Goal: Information Seeking & Learning: Learn about a topic

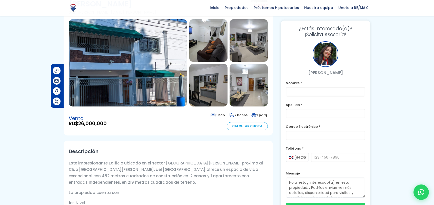
scroll to position [43, 0]
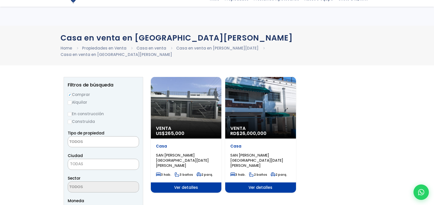
select select
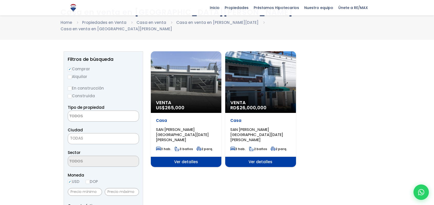
click at [184, 127] on span "SAN GERONIMO, SANTO DOMINGO DE GUZMÁN" at bounding box center [182, 135] width 53 height 16
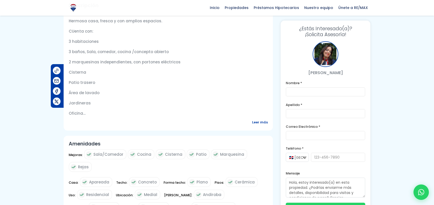
scroll to position [197, 0]
click at [264, 119] on span "Leer más" at bounding box center [260, 122] width 16 height 6
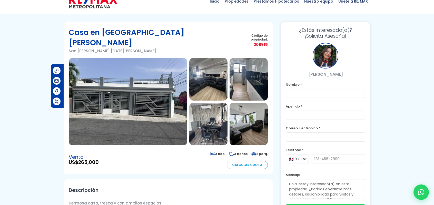
scroll to position [8, 0]
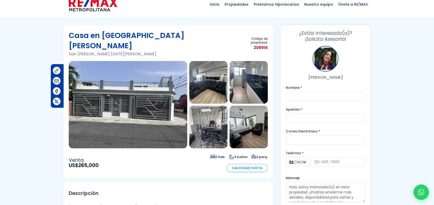
click at [224, 71] on img at bounding box center [208, 82] width 38 height 43
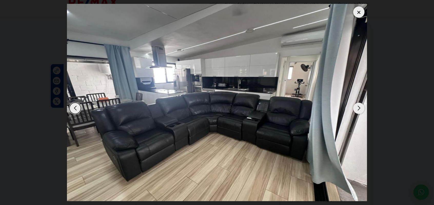
click at [357, 106] on div "Next slide" at bounding box center [358, 108] width 11 height 11
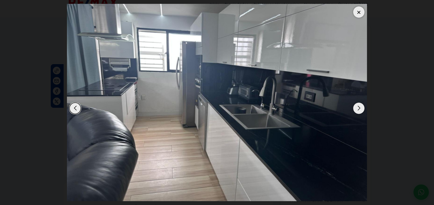
click at [357, 106] on div "Next slide" at bounding box center [358, 108] width 11 height 11
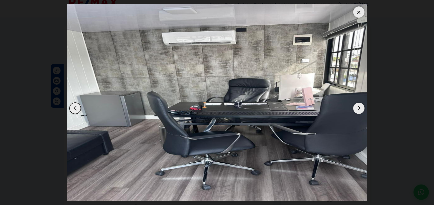
click at [357, 106] on div "Next slide" at bounding box center [358, 108] width 11 height 11
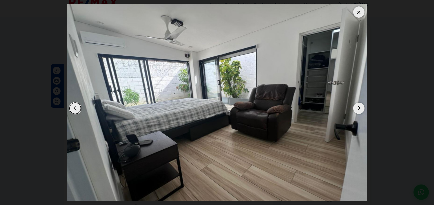
click at [359, 108] on div "Next slide" at bounding box center [358, 108] width 11 height 11
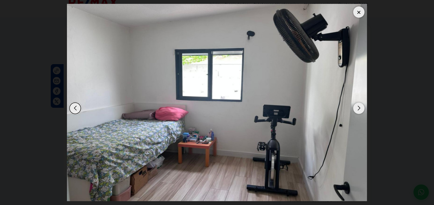
click at [358, 108] on div "Next slide" at bounding box center [358, 108] width 11 height 11
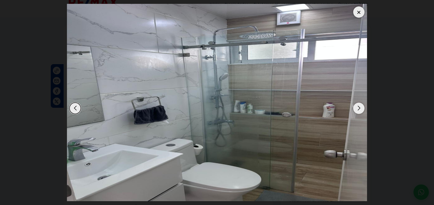
click at [358, 108] on div "Next slide" at bounding box center [358, 108] width 11 height 11
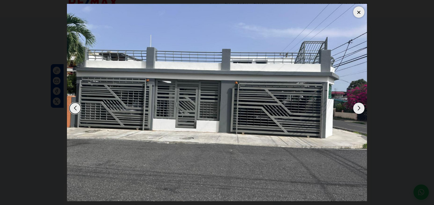
click at [358, 108] on div "Next slide" at bounding box center [358, 108] width 11 height 11
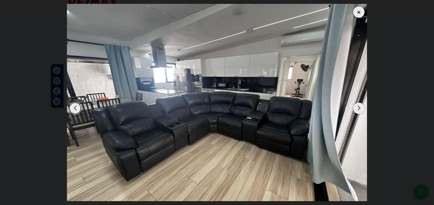
click at [358, 108] on div "Next slide" at bounding box center [358, 108] width 11 height 11
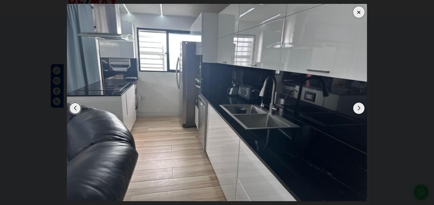
click at [358, 108] on div "Next slide" at bounding box center [358, 108] width 11 height 11
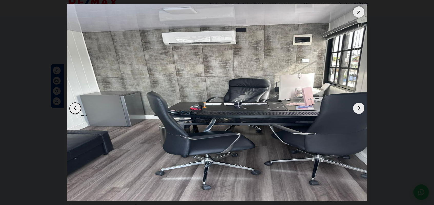
click at [358, 108] on div "Next slide" at bounding box center [358, 108] width 11 height 11
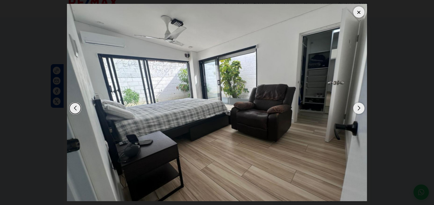
click at [358, 108] on div "Next slide" at bounding box center [358, 108] width 11 height 11
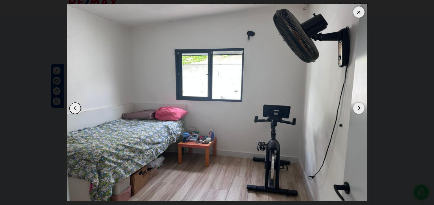
drag, startPoint x: 358, startPoint y: 108, endPoint x: 360, endPoint y: 103, distance: 4.7
click at [360, 103] on div "Next slide" at bounding box center [358, 108] width 11 height 11
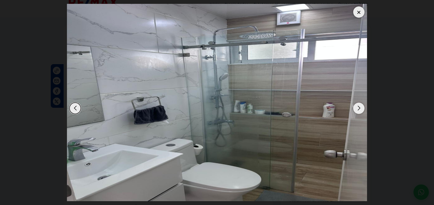
click at [358, 108] on div "Next slide" at bounding box center [358, 108] width 11 height 11
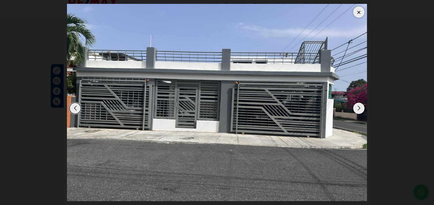
click at [357, 11] on div at bounding box center [358, 11] width 11 height 11
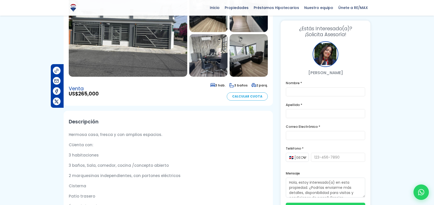
scroll to position [0, 0]
